Goal: Task Accomplishment & Management: Manage account settings

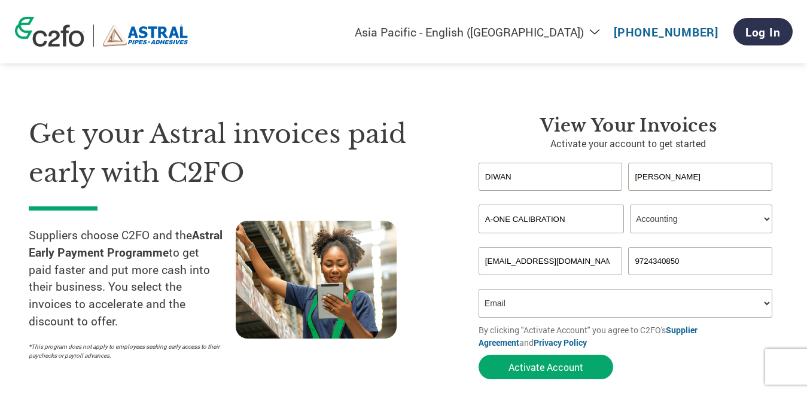
select select "en-IN"
select select "ACCOUNTING"
select select "Email"
click at [526, 363] on button "Activate Account" at bounding box center [546, 367] width 135 height 25
click at [534, 366] on button "Activate Account" at bounding box center [546, 367] width 135 height 25
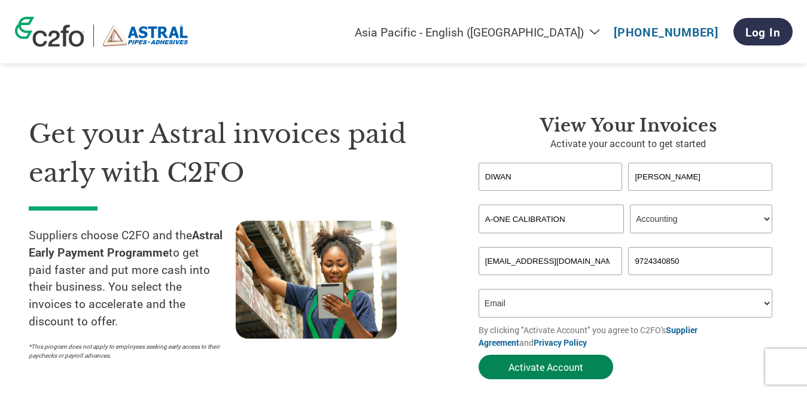
click at [534, 366] on button "Activate Account" at bounding box center [546, 367] width 135 height 25
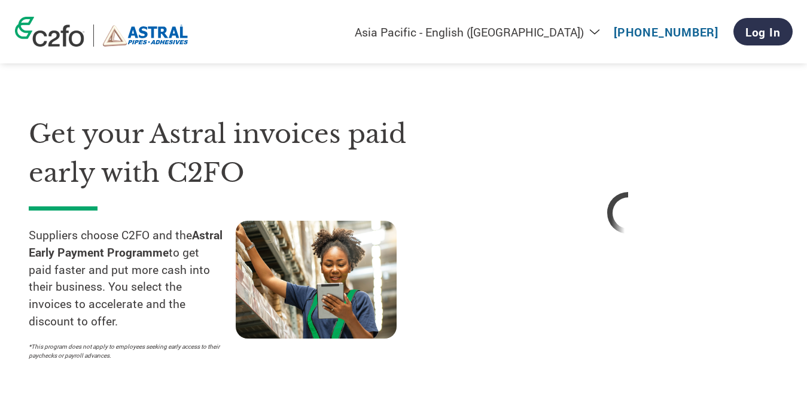
select select "en-IN"
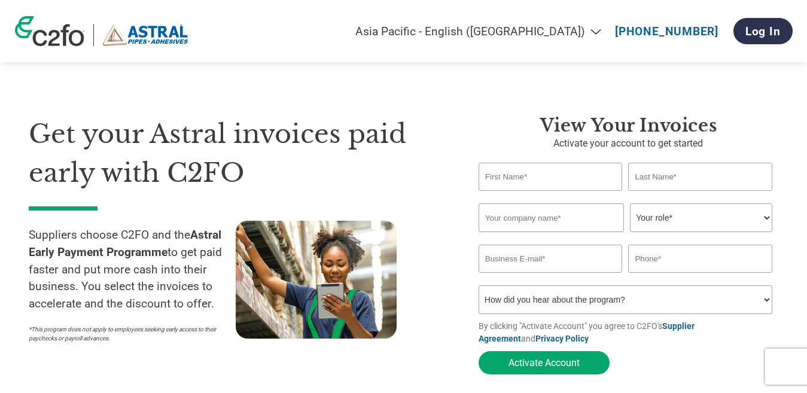
select select "en-IN"
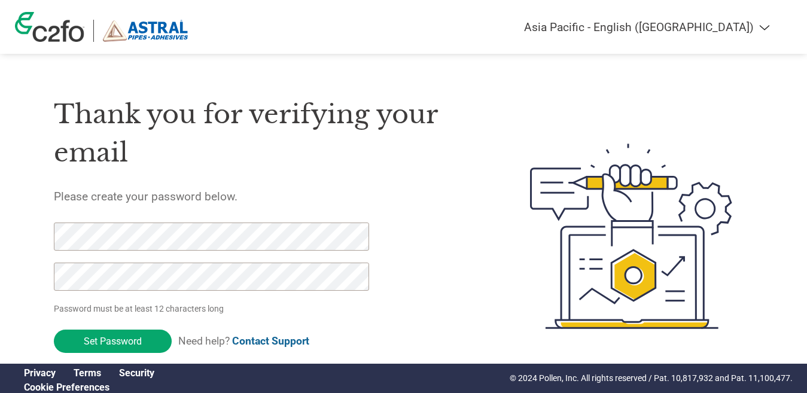
select select "en-IN"
drag, startPoint x: 412, startPoint y: 341, endPoint x: 235, endPoint y: 253, distance: 197.7
click at [412, 341] on div "Thank you for verifying your email Please create your password below. Password …" at bounding box center [264, 236] width 420 height 317
drag, startPoint x: 127, startPoint y: 346, endPoint x: 32, endPoint y: 236, distance: 146.0
click at [32, 236] on div "Thank you for verifying your email Please create your password below. Password …" at bounding box center [404, 236] width 778 height 317
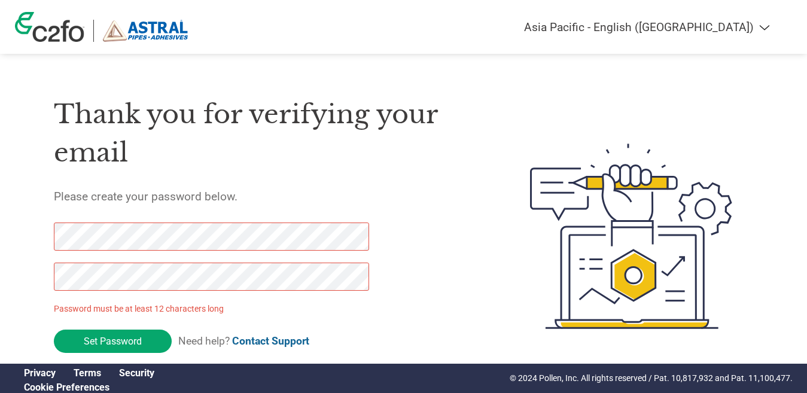
click at [8, 287] on div "Americas - English Américas - Español Américas - Português Amériques - Français…" at bounding box center [403, 188] width 807 height 377
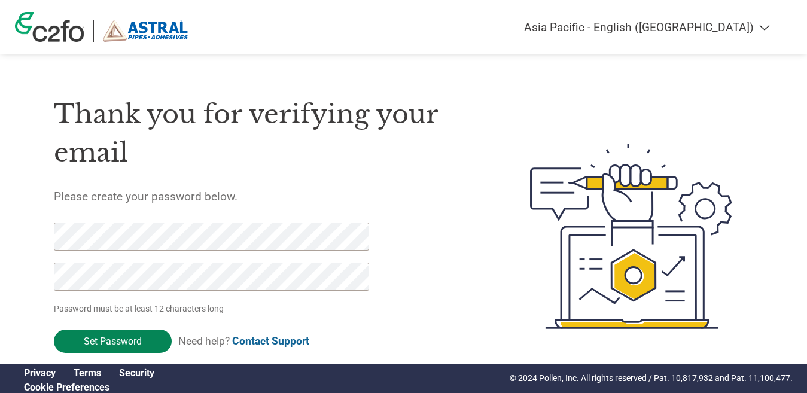
click at [86, 335] on input "Set Password" at bounding box center [113, 341] width 118 height 23
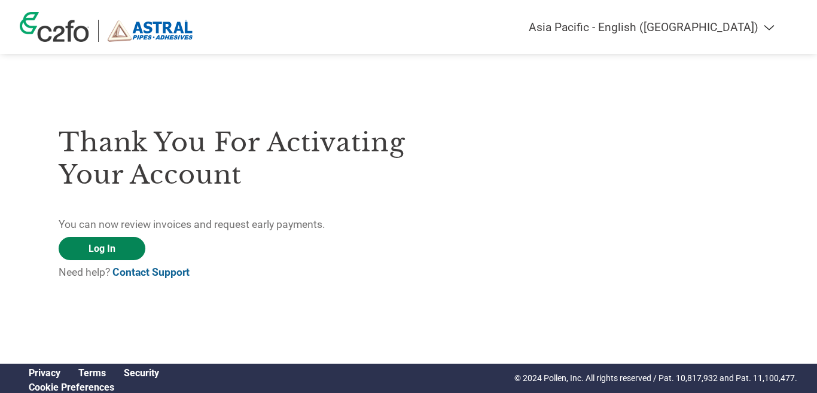
click at [124, 237] on link "Log In" at bounding box center [102, 248] width 87 height 23
